Goal: Information Seeking & Learning: Learn about a topic

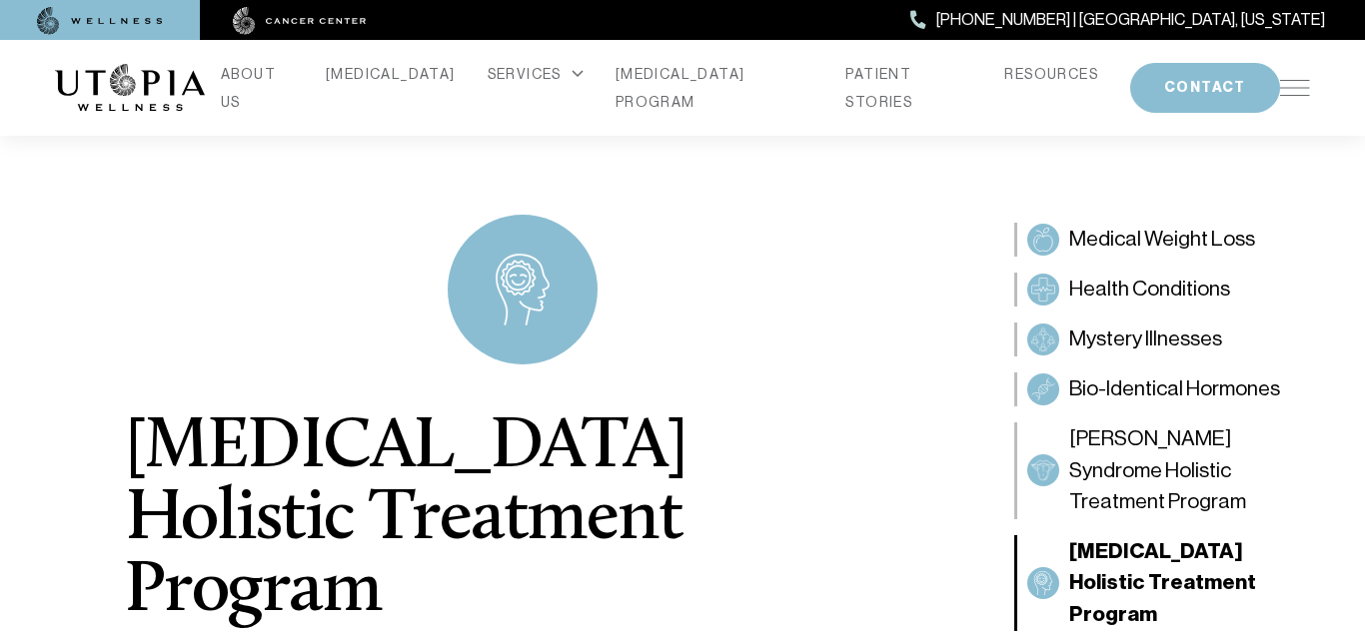
click at [609, 277] on div "[MEDICAL_DATA] Holistic Treatment Program The approach at Utopia Wellness is ho…" at bounding box center [523, 479] width 796 height 778
click at [1291, 80] on img at bounding box center [1295, 88] width 30 height 16
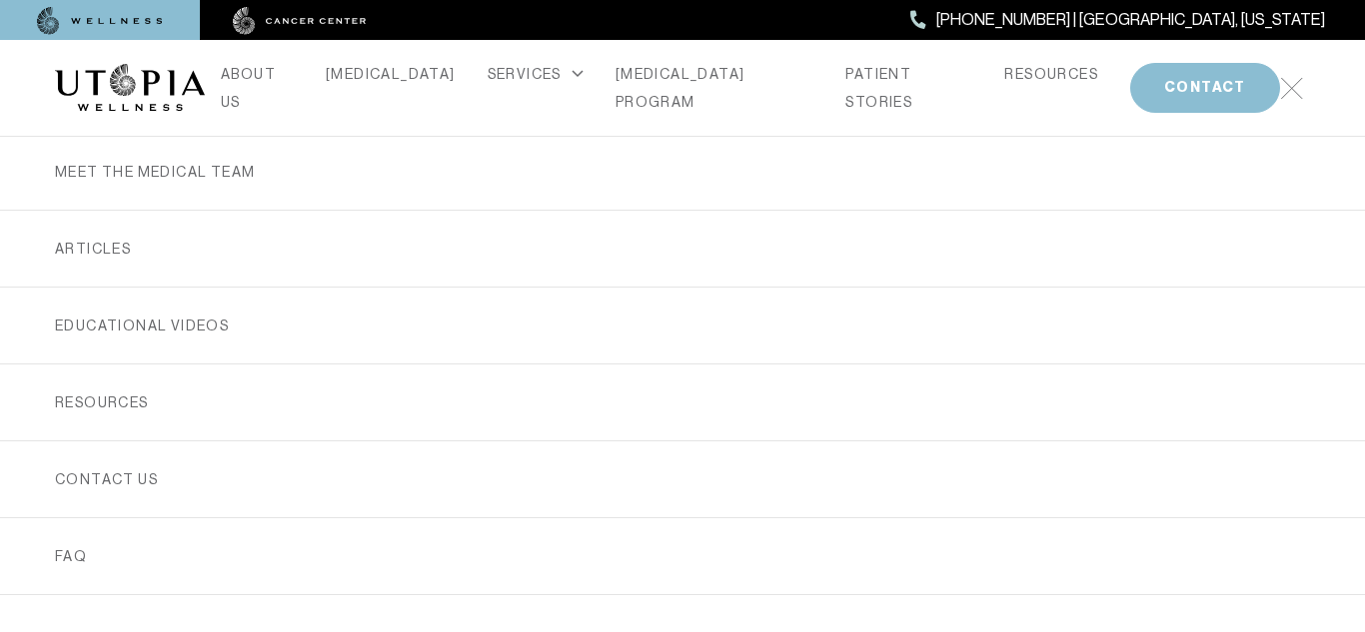
scroll to position [655, 0]
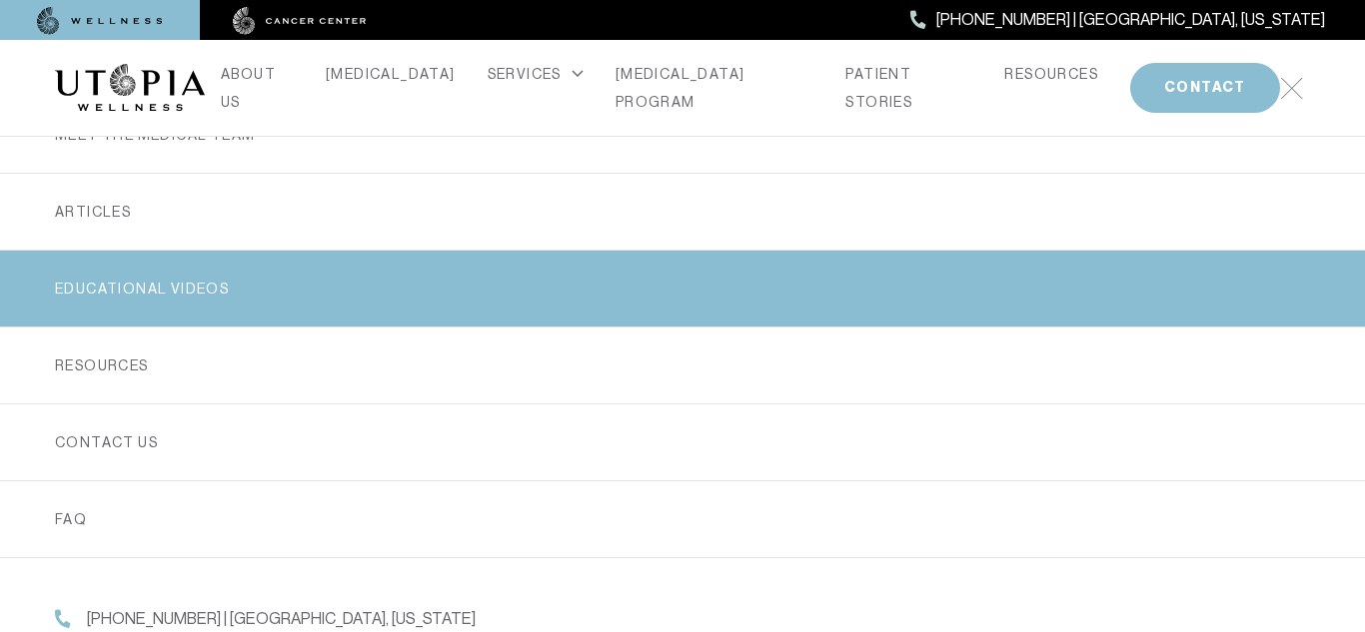
click at [504, 294] on link "EDUCATIONAL VIDEOS" at bounding box center [682, 289] width 1255 height 76
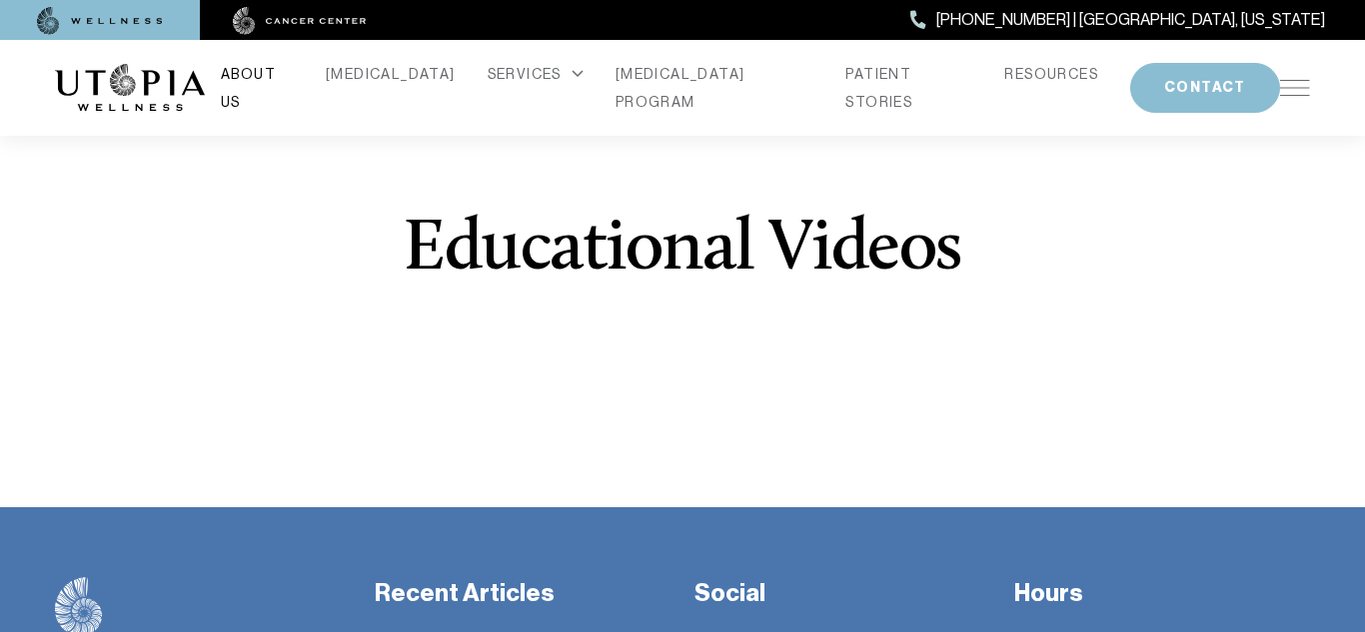
click at [294, 88] on link "ABOUT US" at bounding box center [257, 88] width 73 height 56
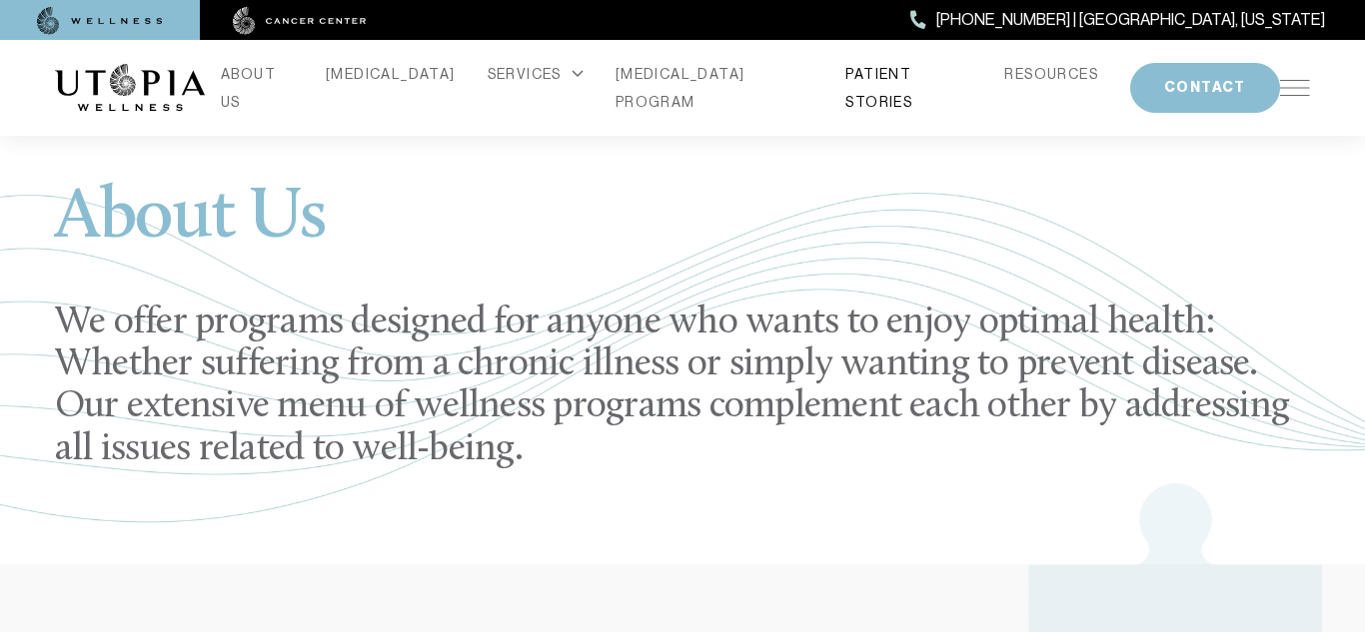
click at [845, 80] on link "PATIENT STORIES" at bounding box center [908, 88] width 127 height 56
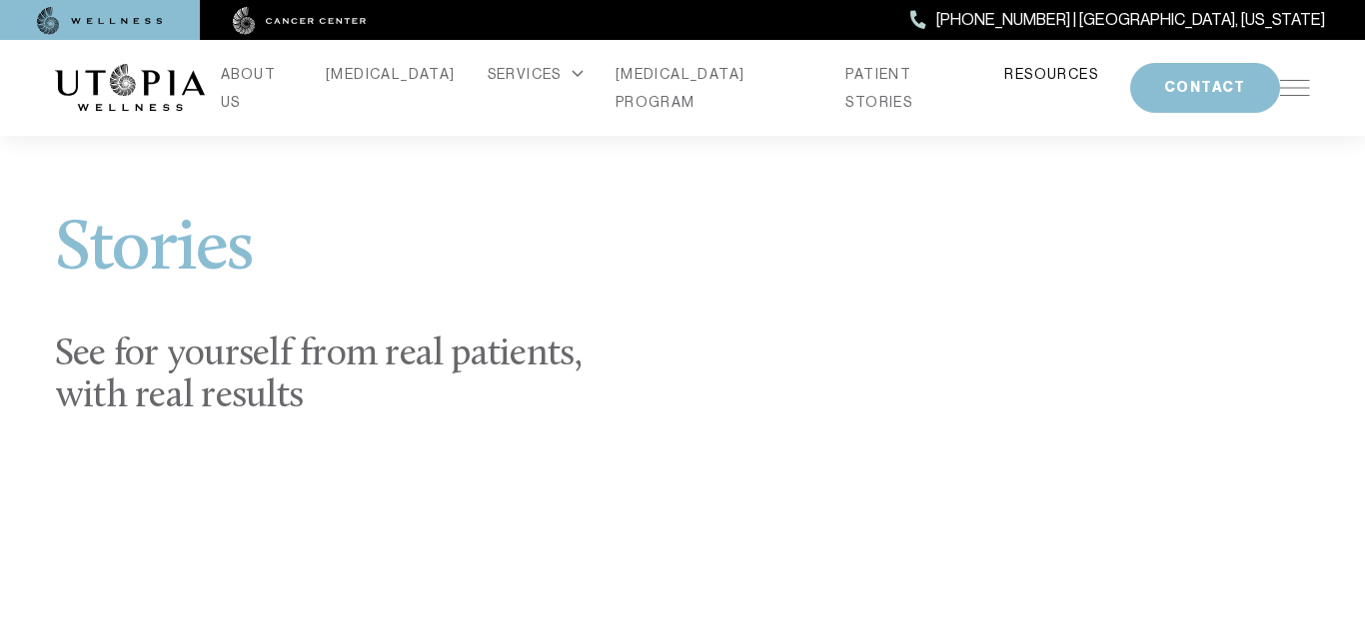
click at [1004, 88] on link "RESOURCES" at bounding box center [1051, 74] width 94 height 28
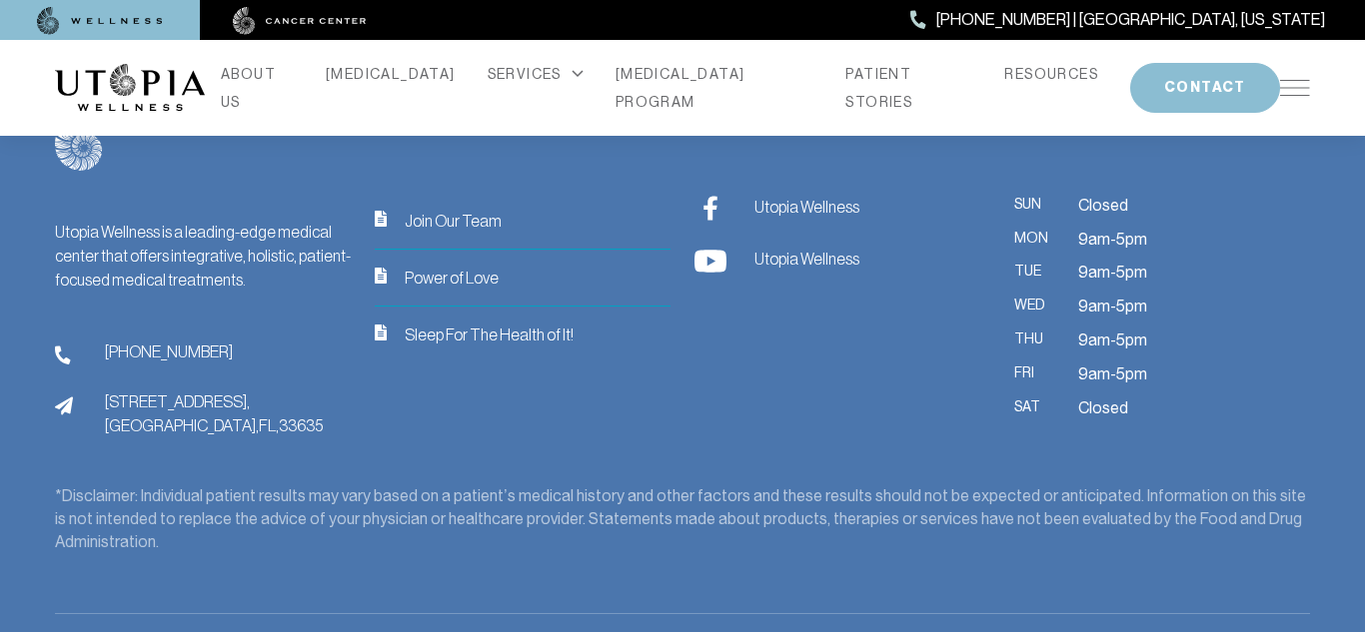
scroll to position [1352, 0]
click at [857, 74] on link "PATIENT STORIES" at bounding box center [908, 88] width 127 height 56
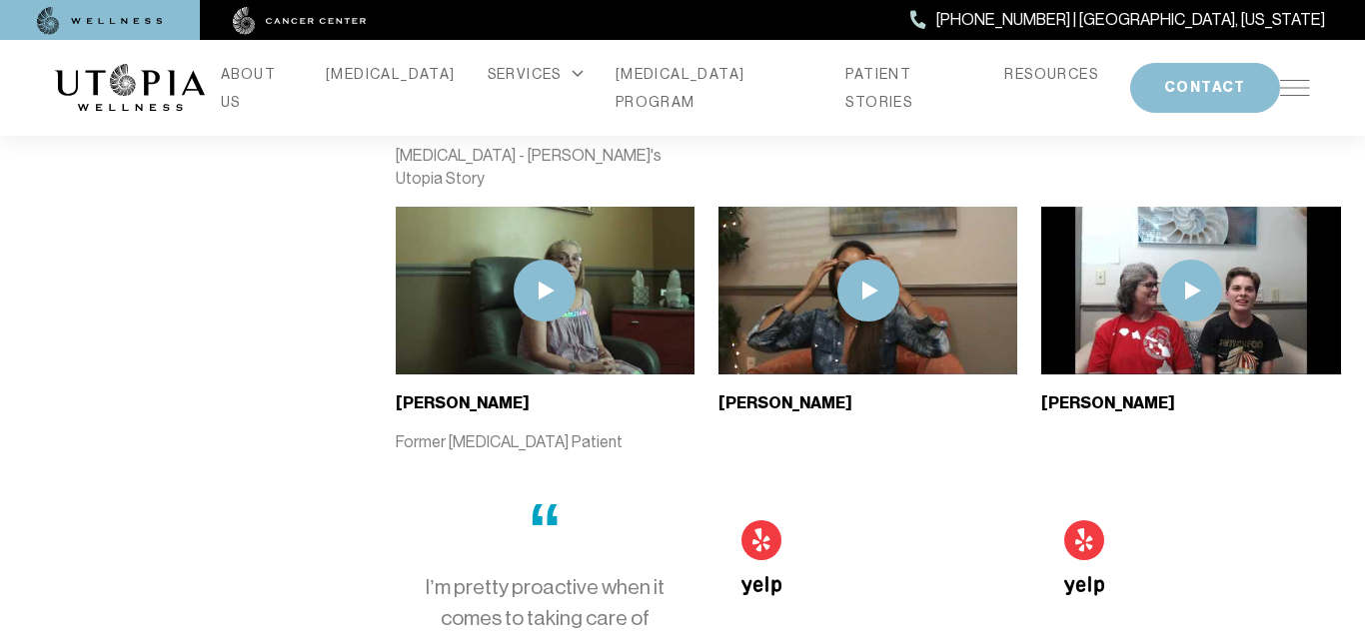
scroll to position [4852, 0]
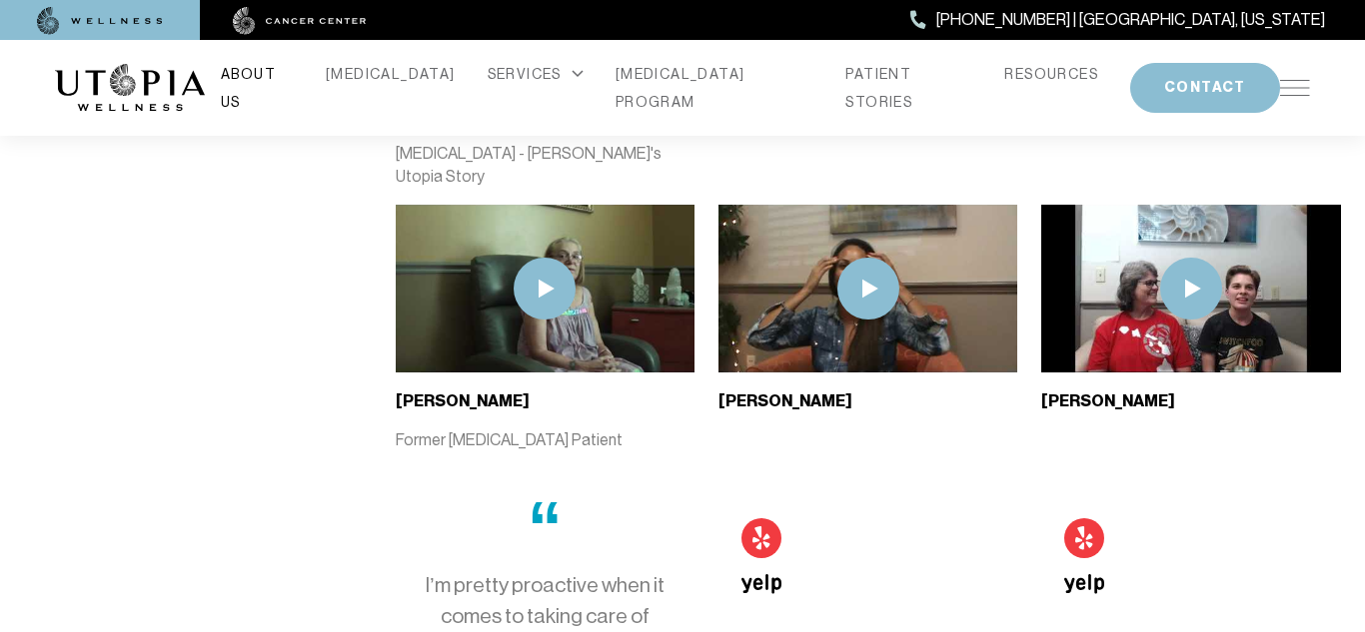
click at [275, 81] on link "ABOUT US" at bounding box center [257, 88] width 73 height 56
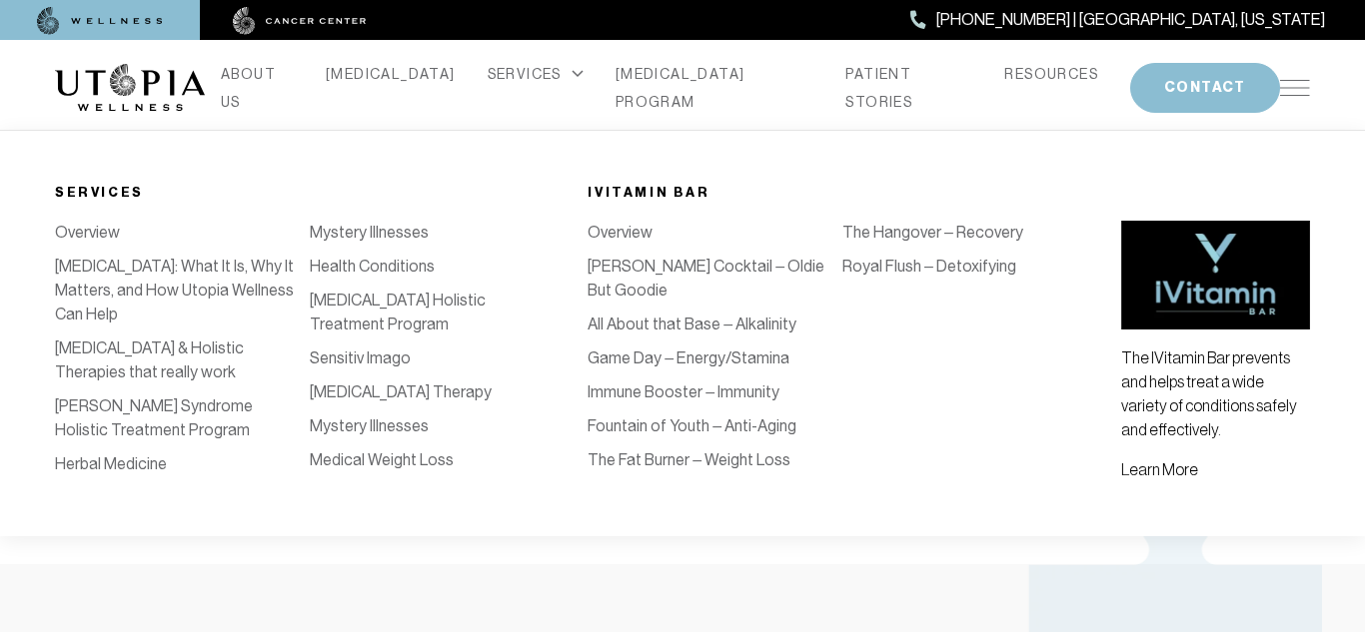
click at [95, 232] on link "Overview" at bounding box center [87, 232] width 65 height 19
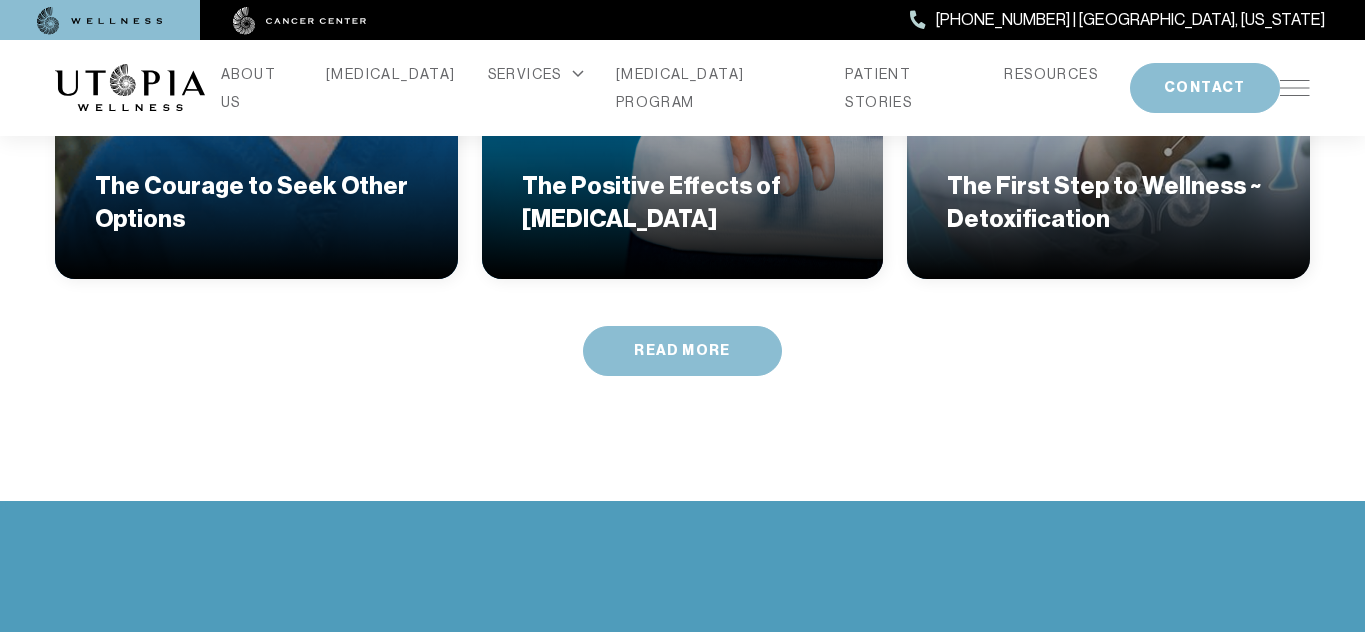
scroll to position [4190, 0]
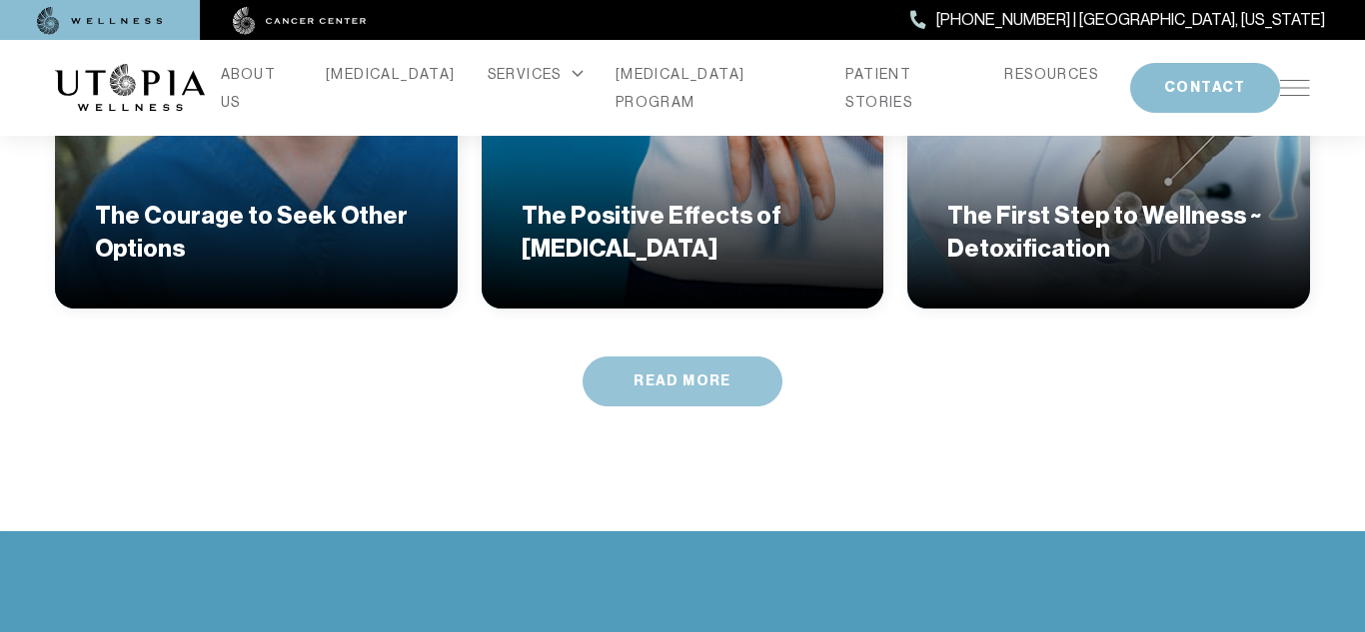
click at [751, 357] on link "Read More" at bounding box center [682, 382] width 200 height 50
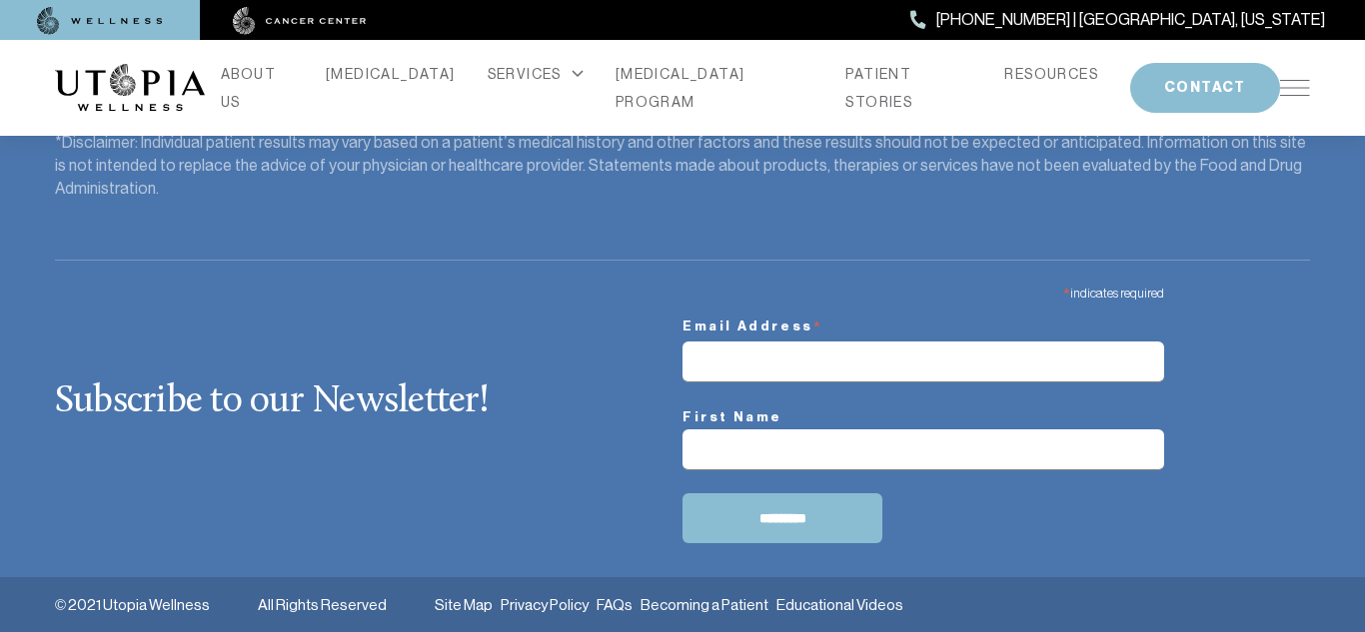
scroll to position [2879, 0]
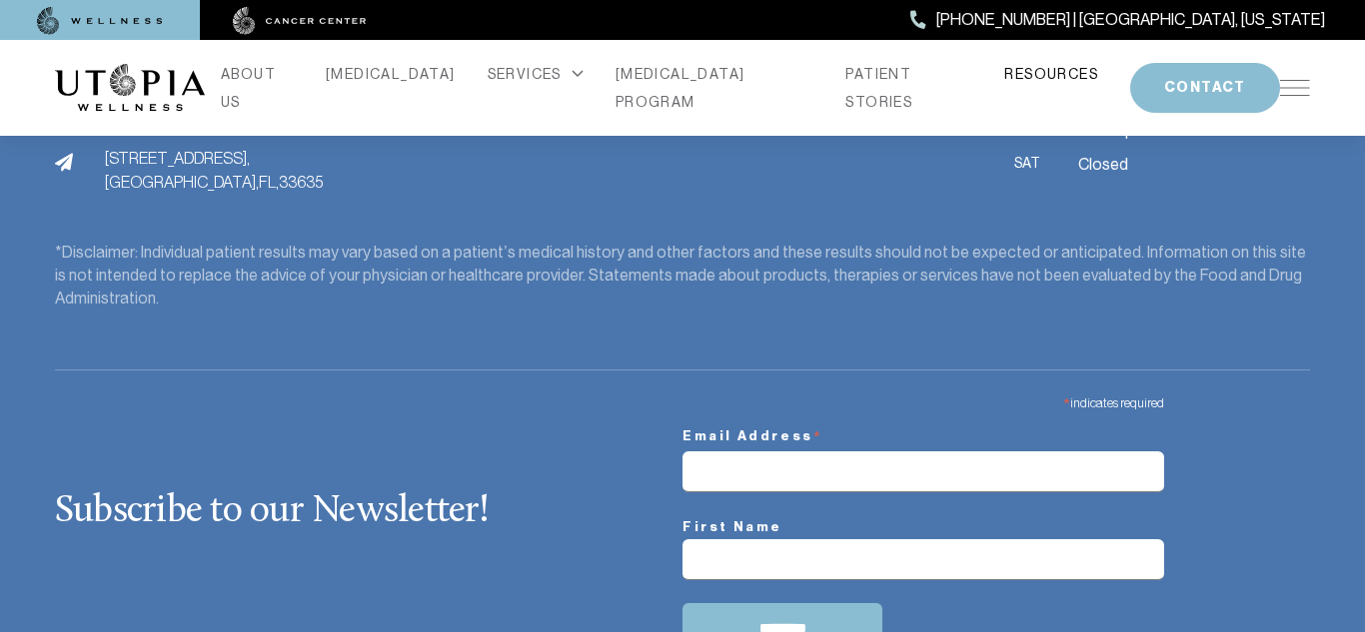
click at [1014, 85] on link "RESOURCES" at bounding box center [1051, 74] width 94 height 28
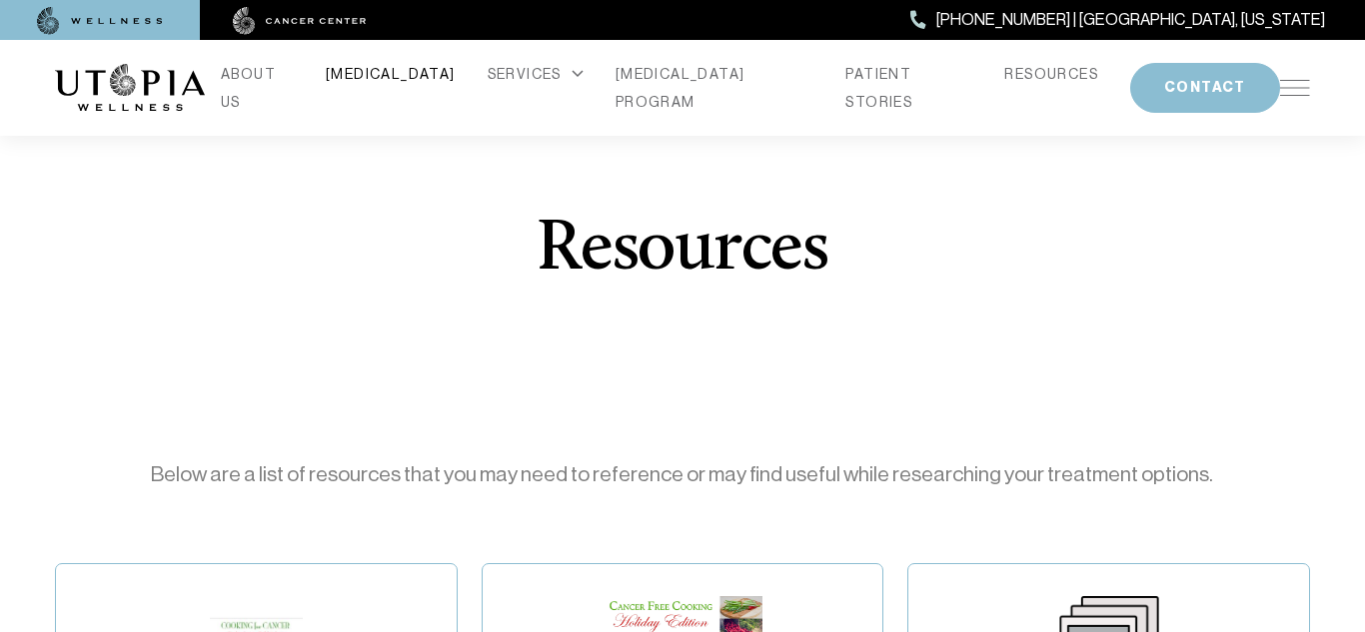
click at [413, 85] on link "[MEDICAL_DATA]" at bounding box center [391, 74] width 130 height 28
